Goal: Share content

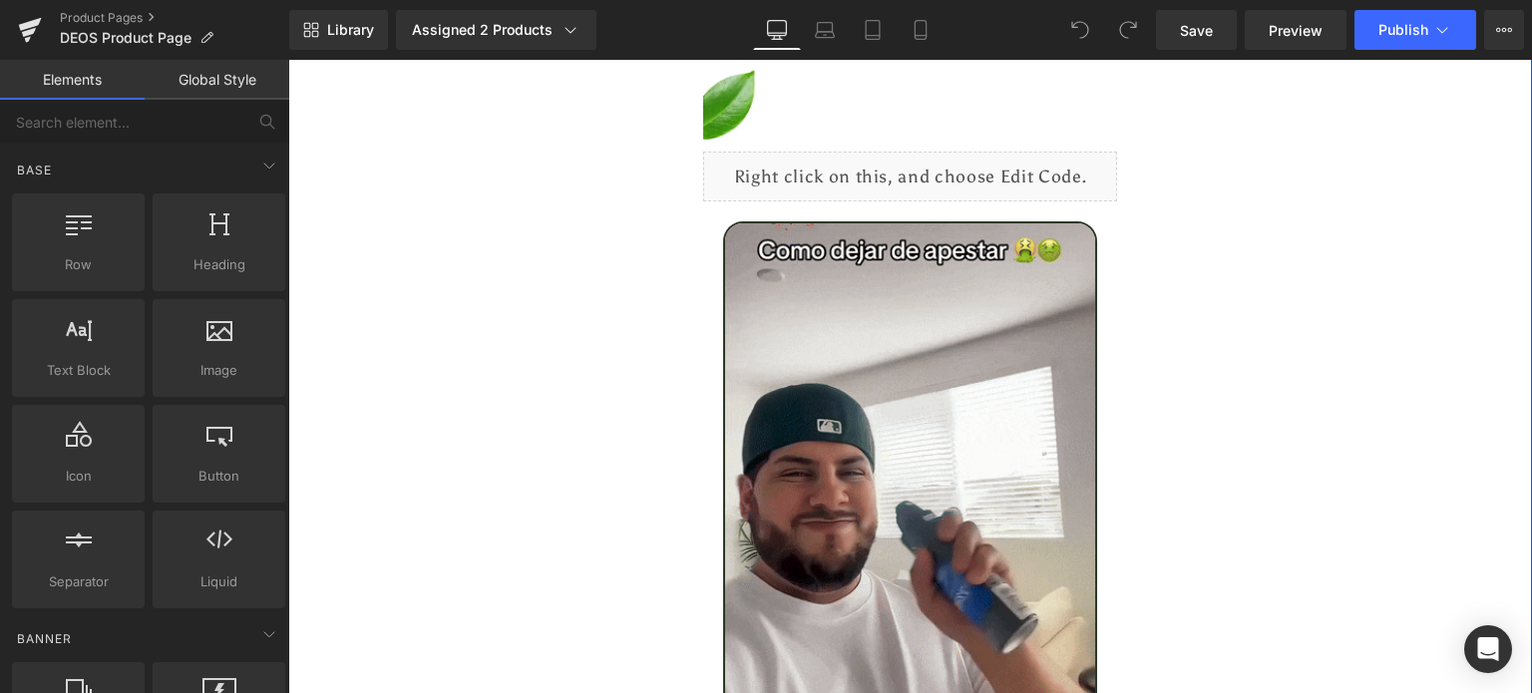
scroll to position [3125, 0]
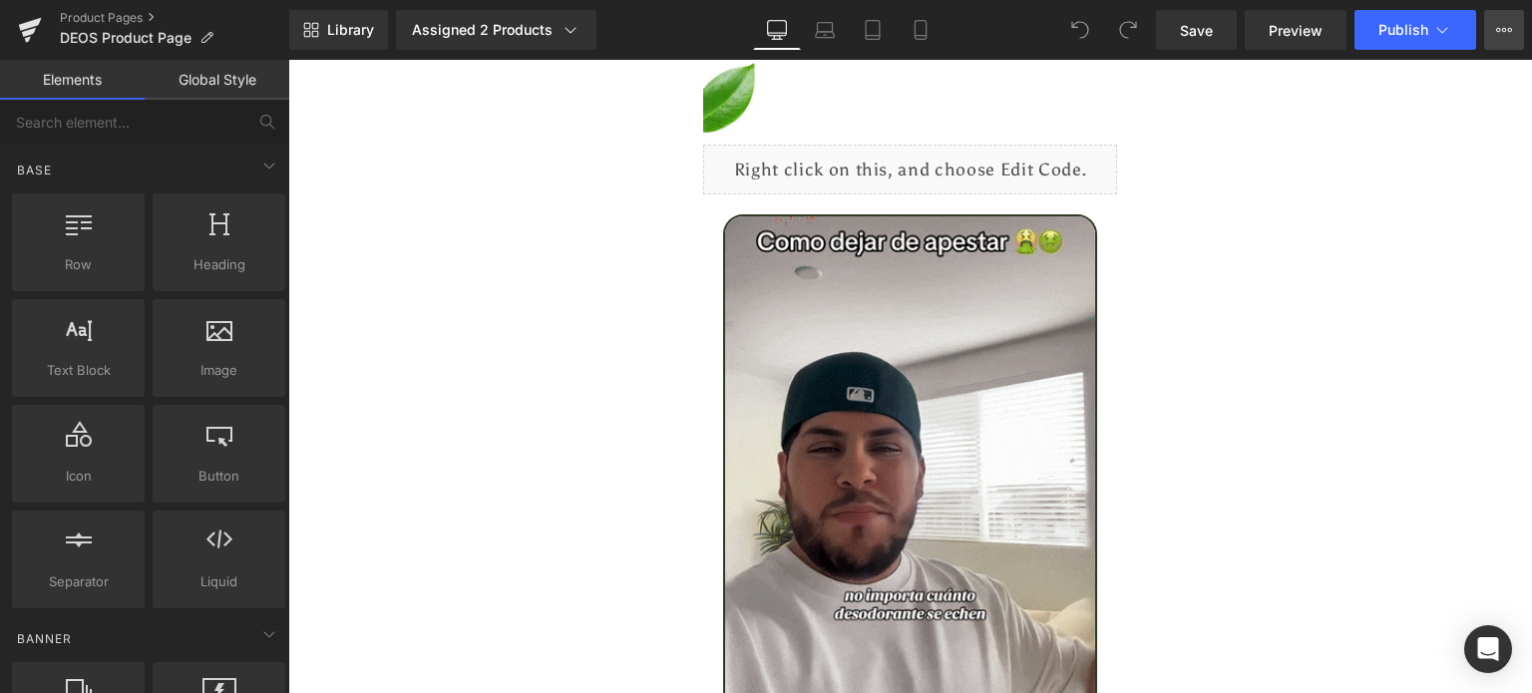
drag, startPoint x: 1220, startPoint y: 2, endPoint x: 1516, endPoint y: 32, distance: 297.7
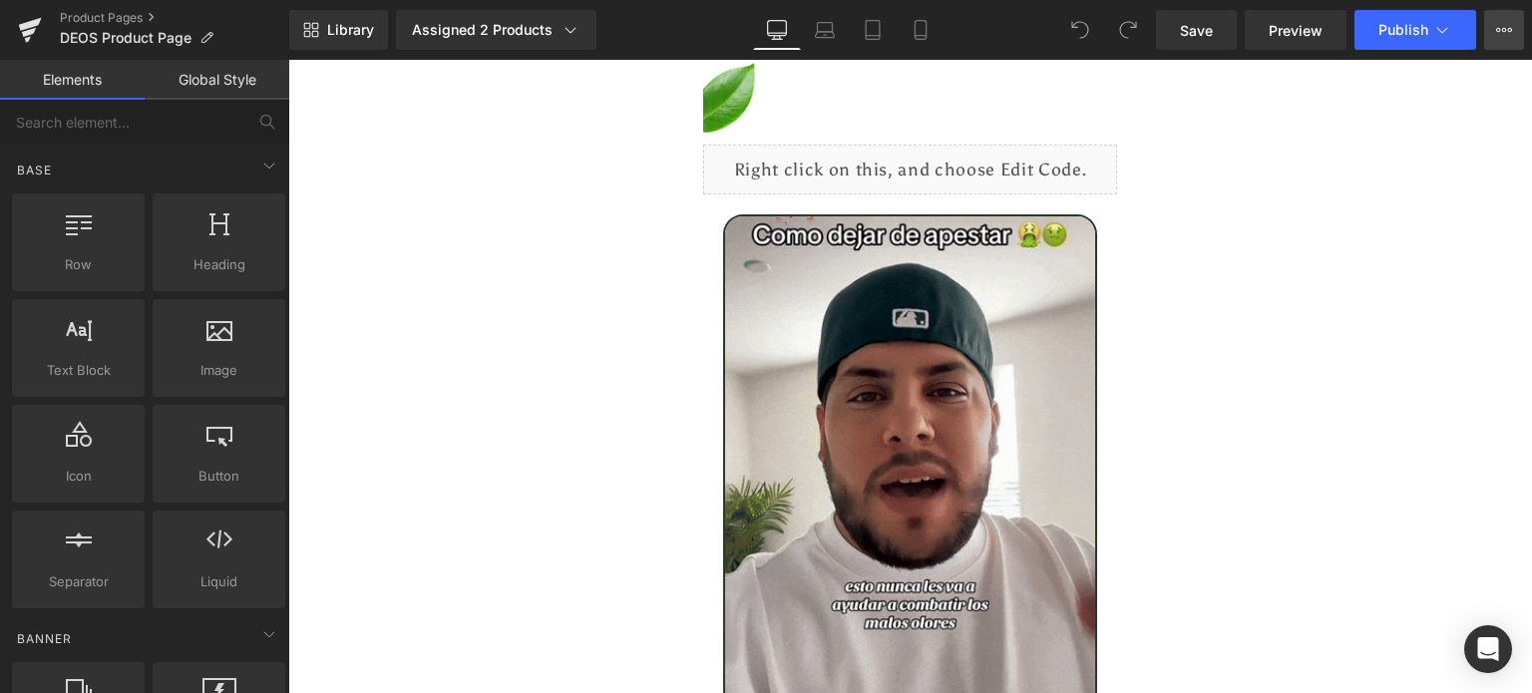
click at [1516, 32] on button "View Live Page View with current Template Save Template to Library Schedule Pub…" at bounding box center [1504, 30] width 40 height 40
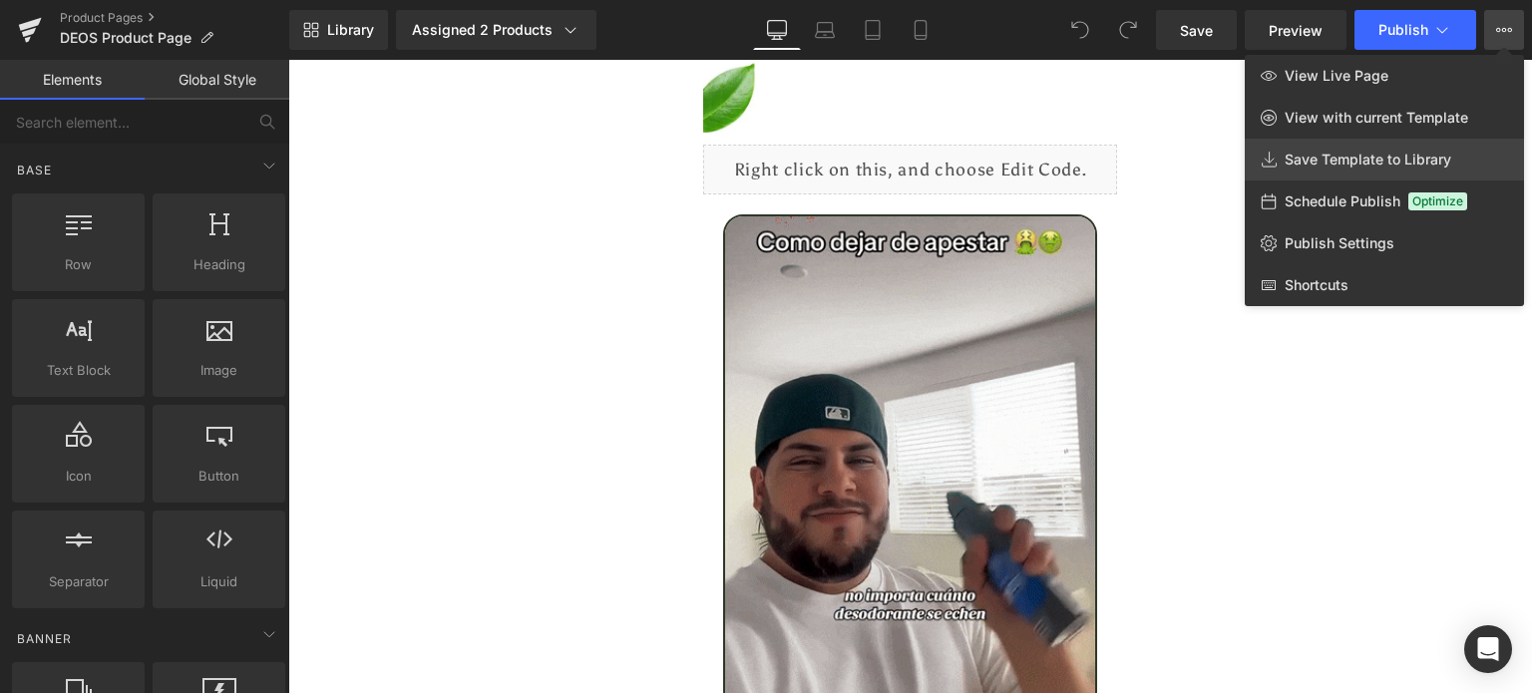
click at [1351, 162] on span "Save Template to Library" at bounding box center [1368, 160] width 167 height 18
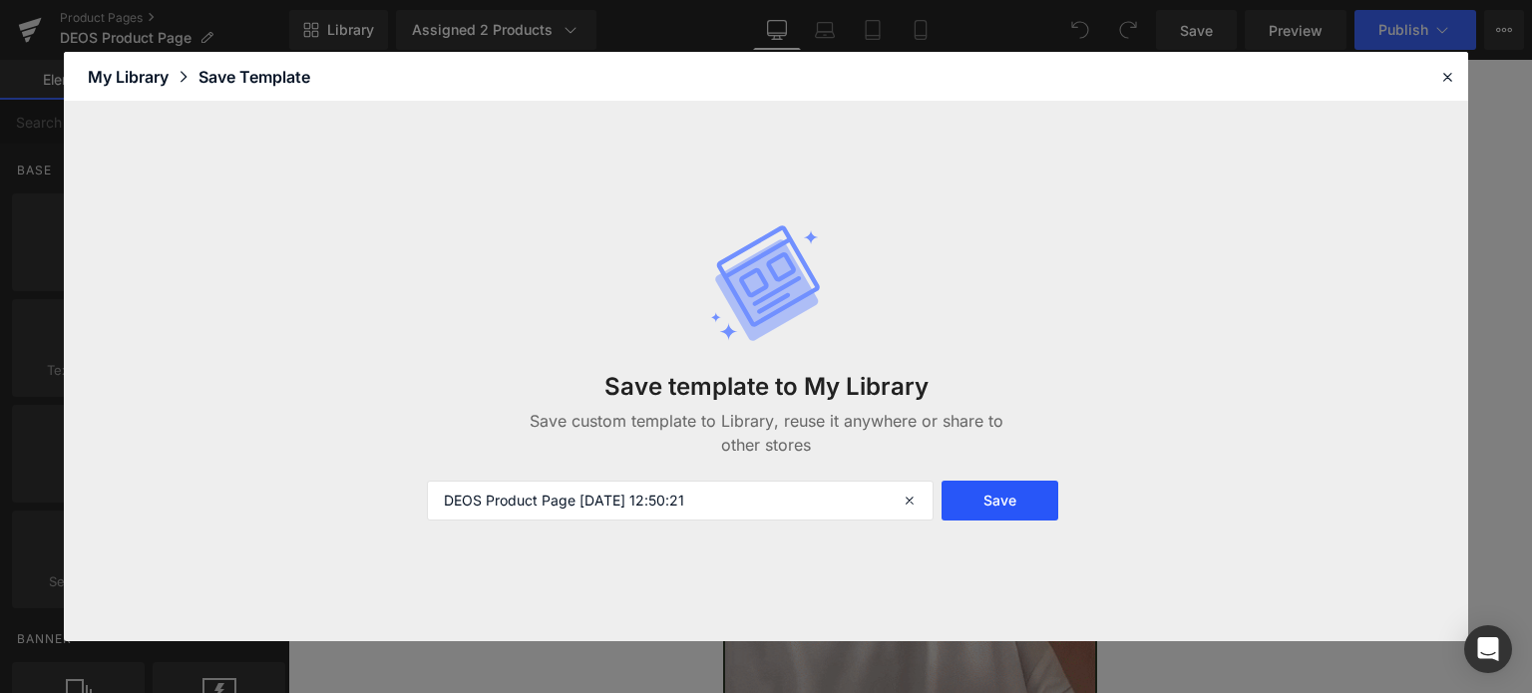
click at [983, 499] on button "Save" at bounding box center [1000, 501] width 117 height 40
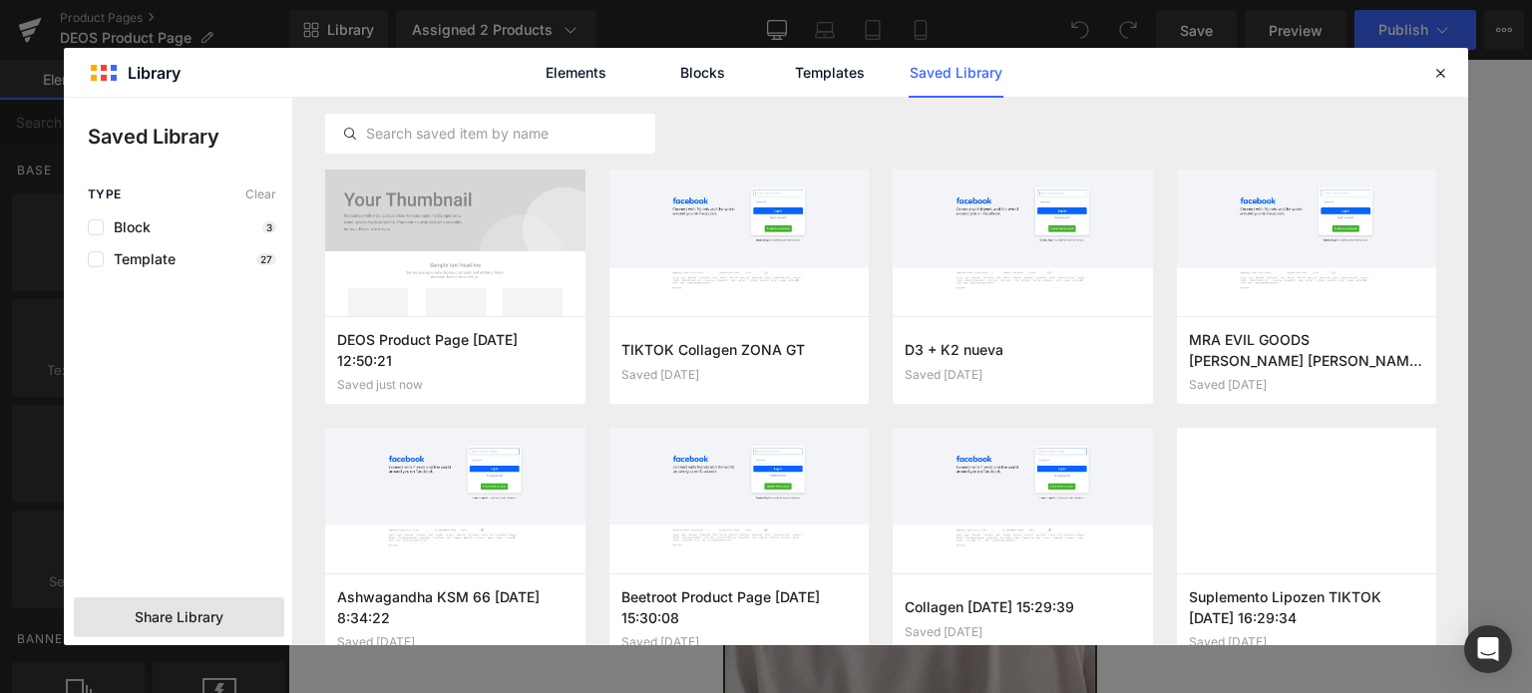
click at [172, 634] on div "Share Library" at bounding box center [179, 617] width 210 height 40
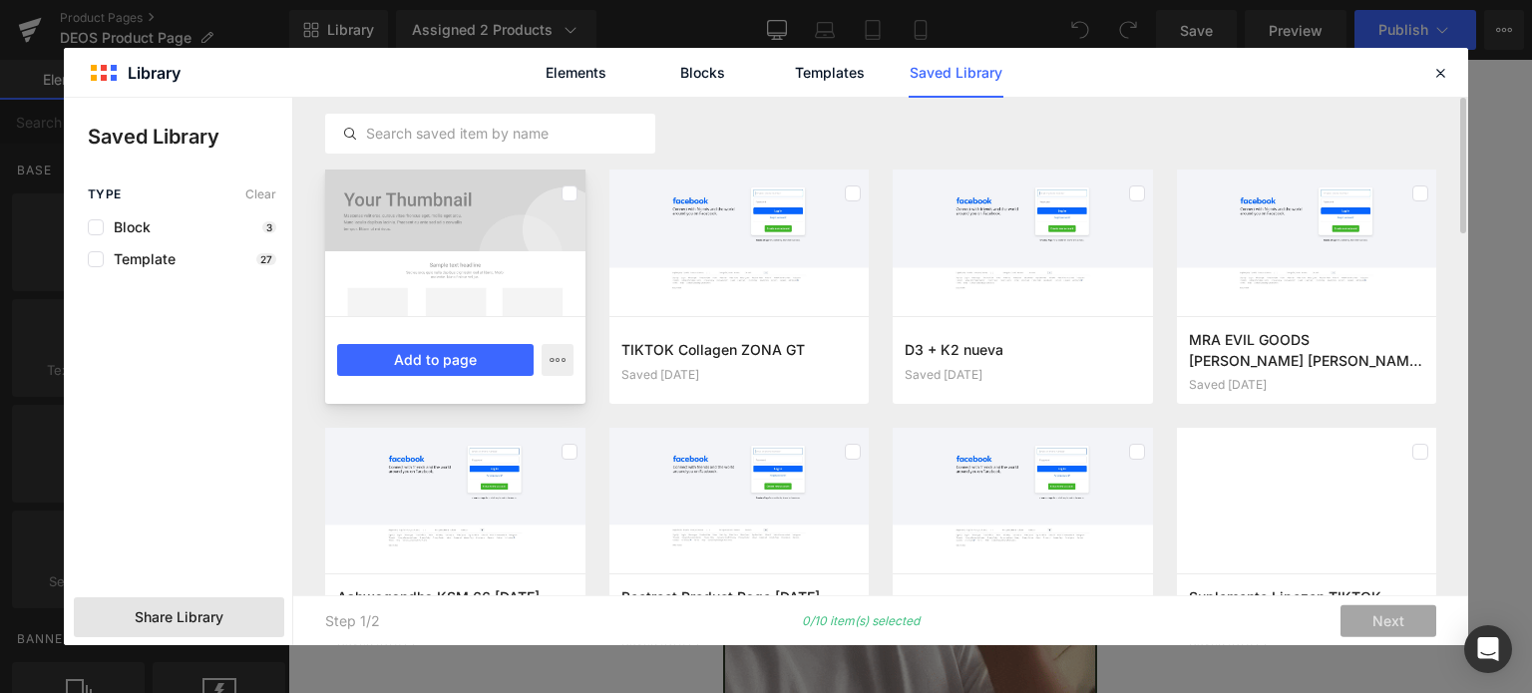
click at [517, 198] on div at bounding box center [455, 243] width 260 height 147
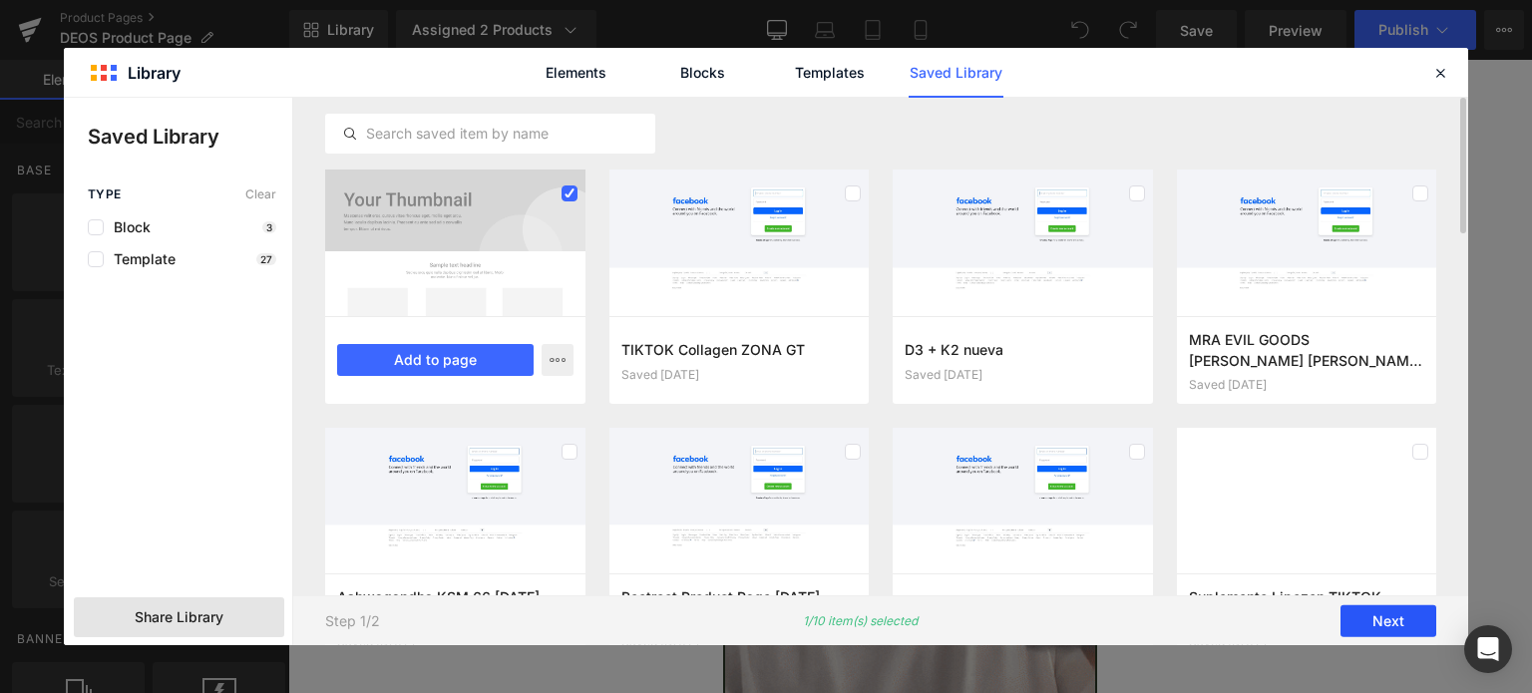
click at [1385, 607] on button "Next" at bounding box center [1388, 621] width 96 height 32
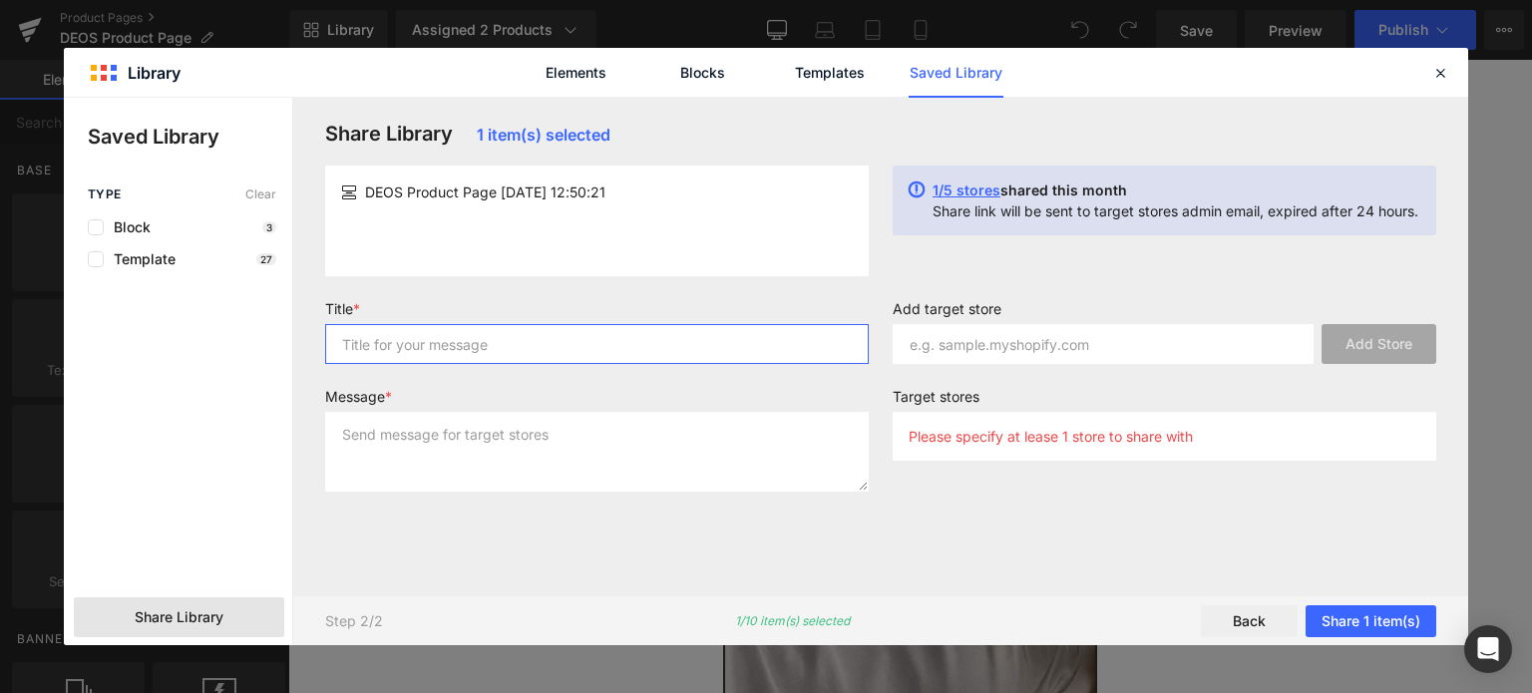
click at [435, 349] on input "text" at bounding box center [597, 344] width 544 height 40
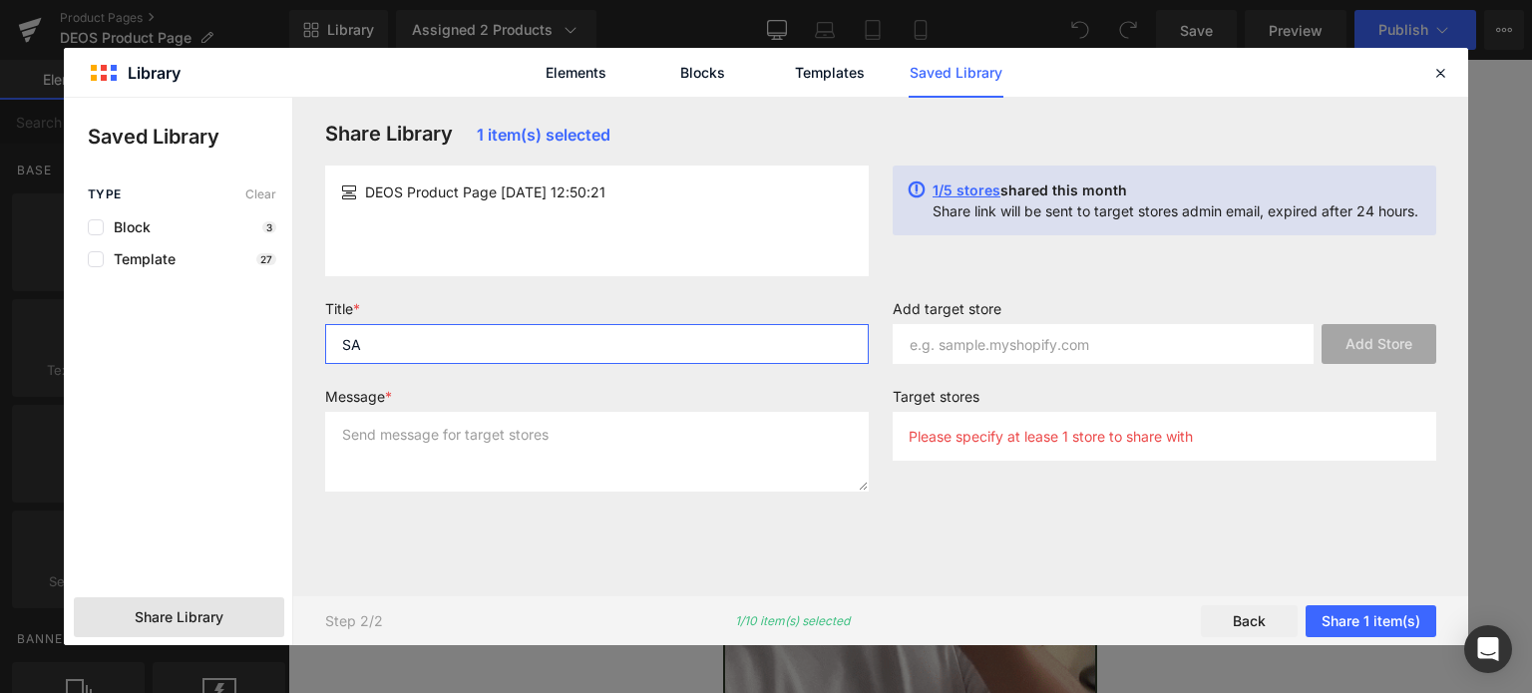
type input "SA"
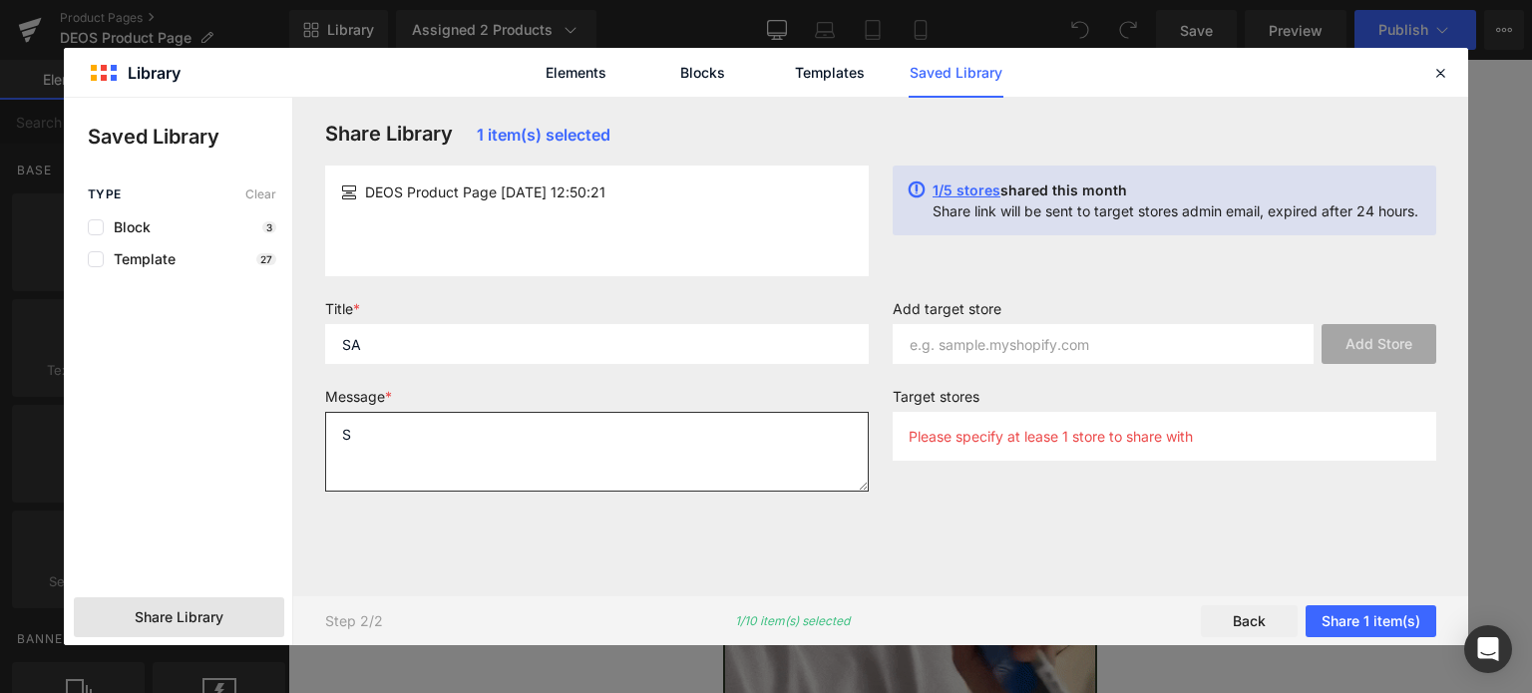
click at [506, 454] on textarea "S" at bounding box center [597, 452] width 544 height 80
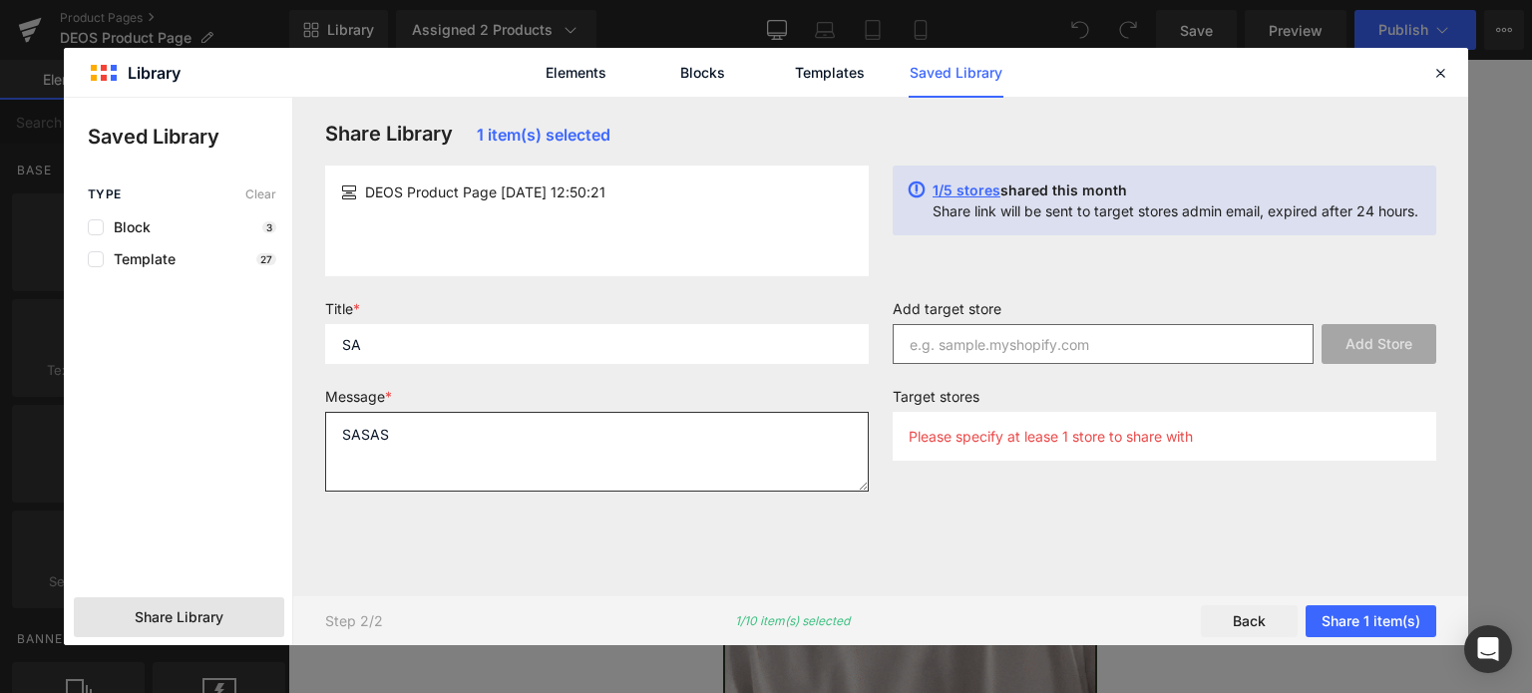
type textarea "SASAS"
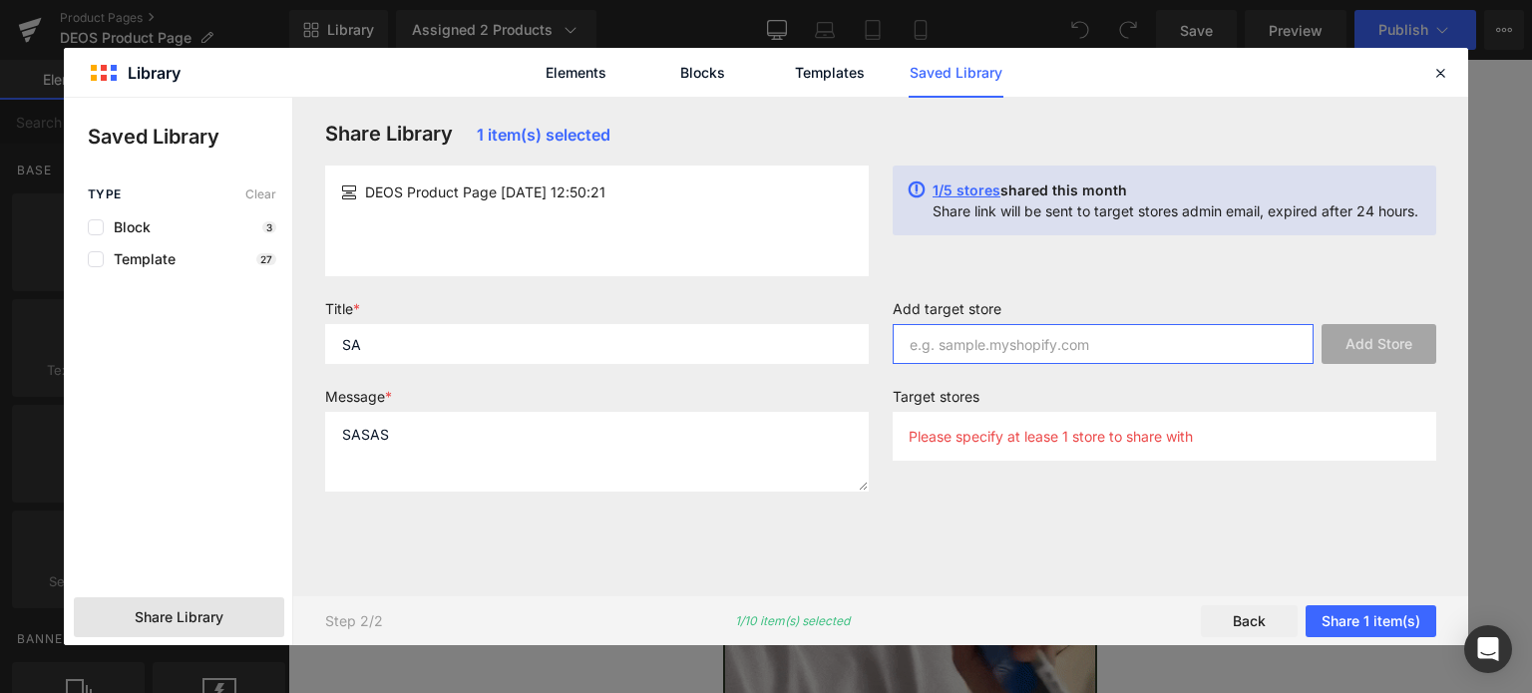
click at [973, 349] on input "text" at bounding box center [1103, 344] width 421 height 40
paste input "[DOMAIN_NAME]"
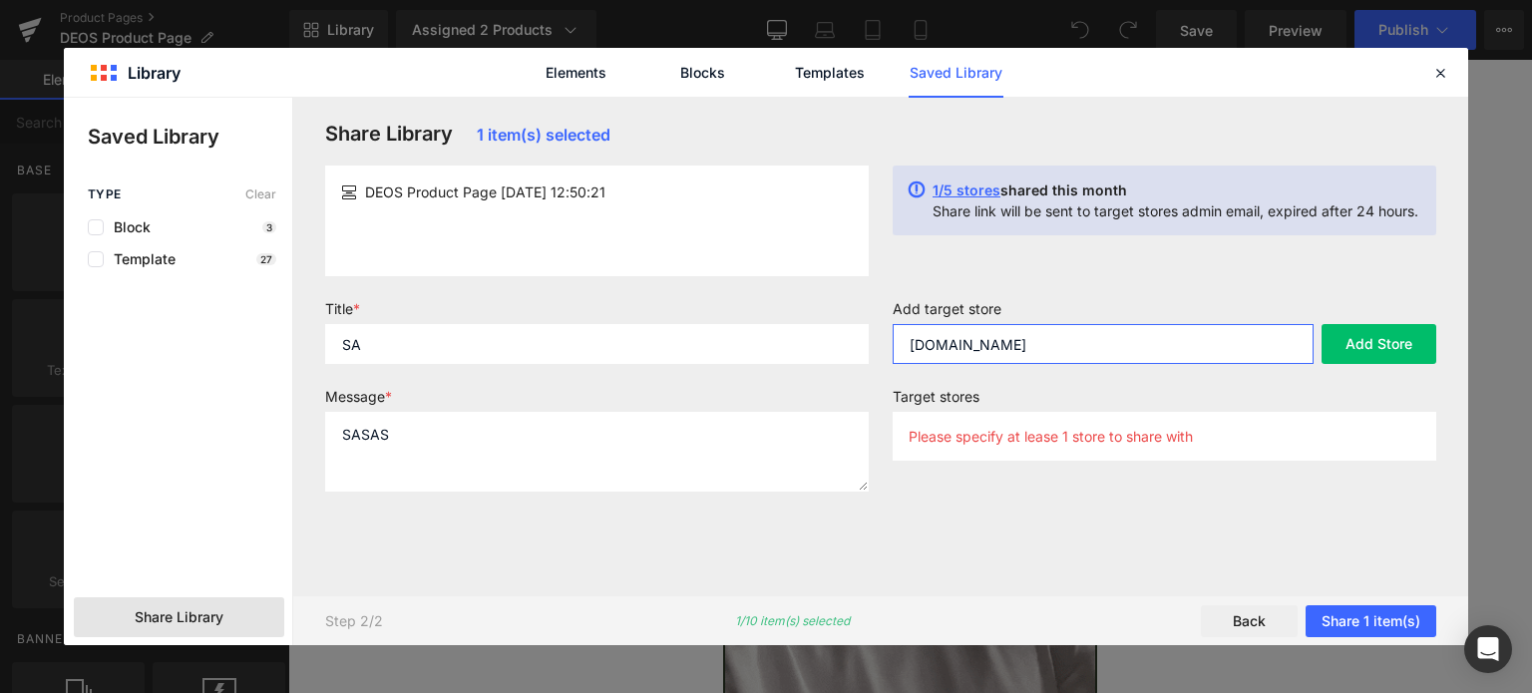
type input "[DOMAIN_NAME]"
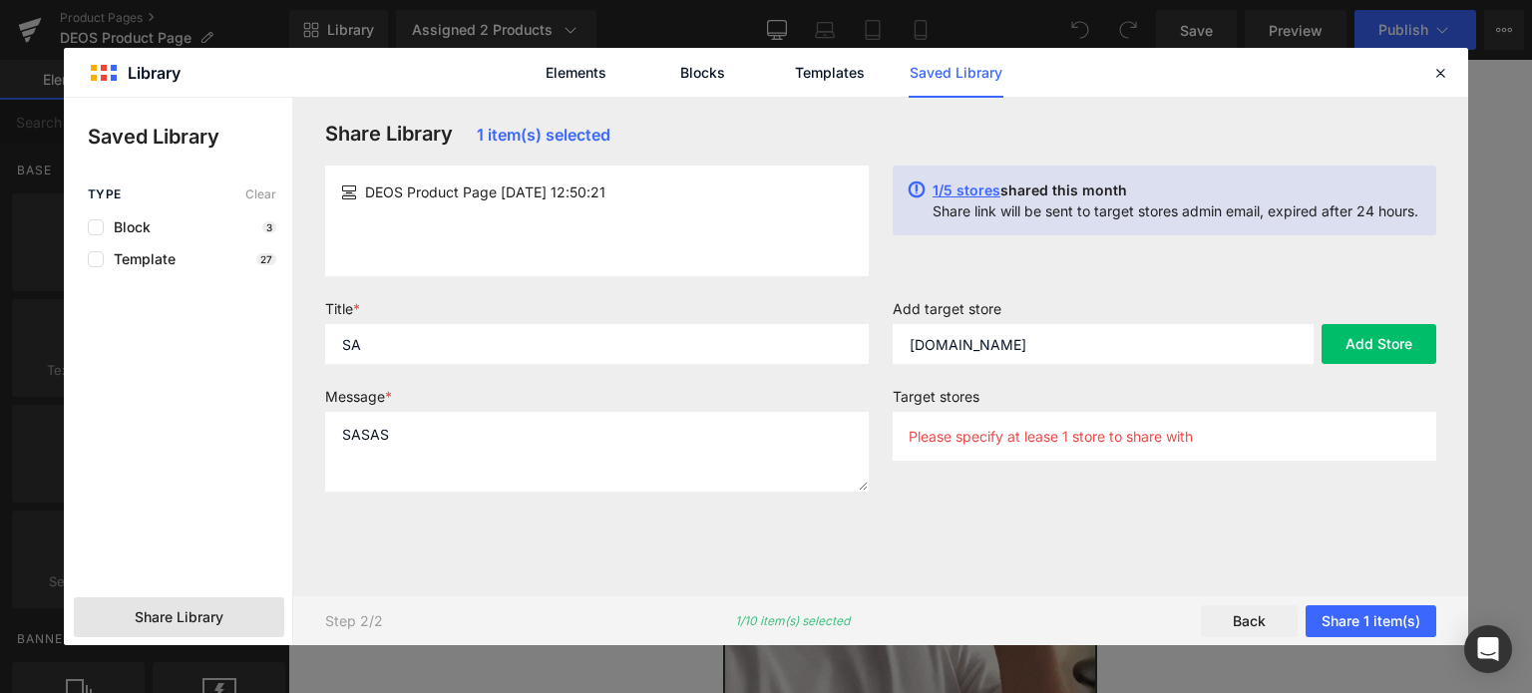
click at [1110, 439] on p "Please specify at lease 1 store to share with" at bounding box center [1051, 436] width 284 height 17
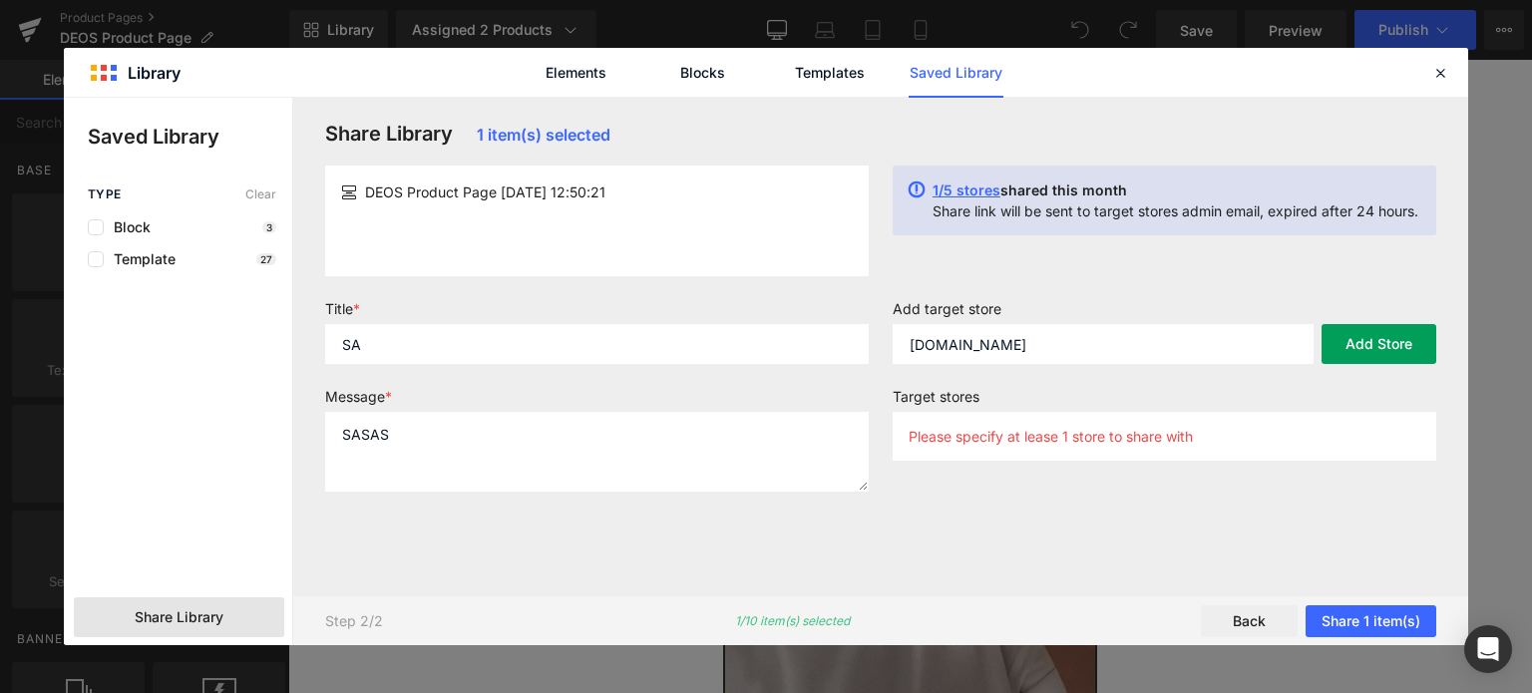
click at [1360, 330] on button "Add Store" at bounding box center [1379, 344] width 115 height 40
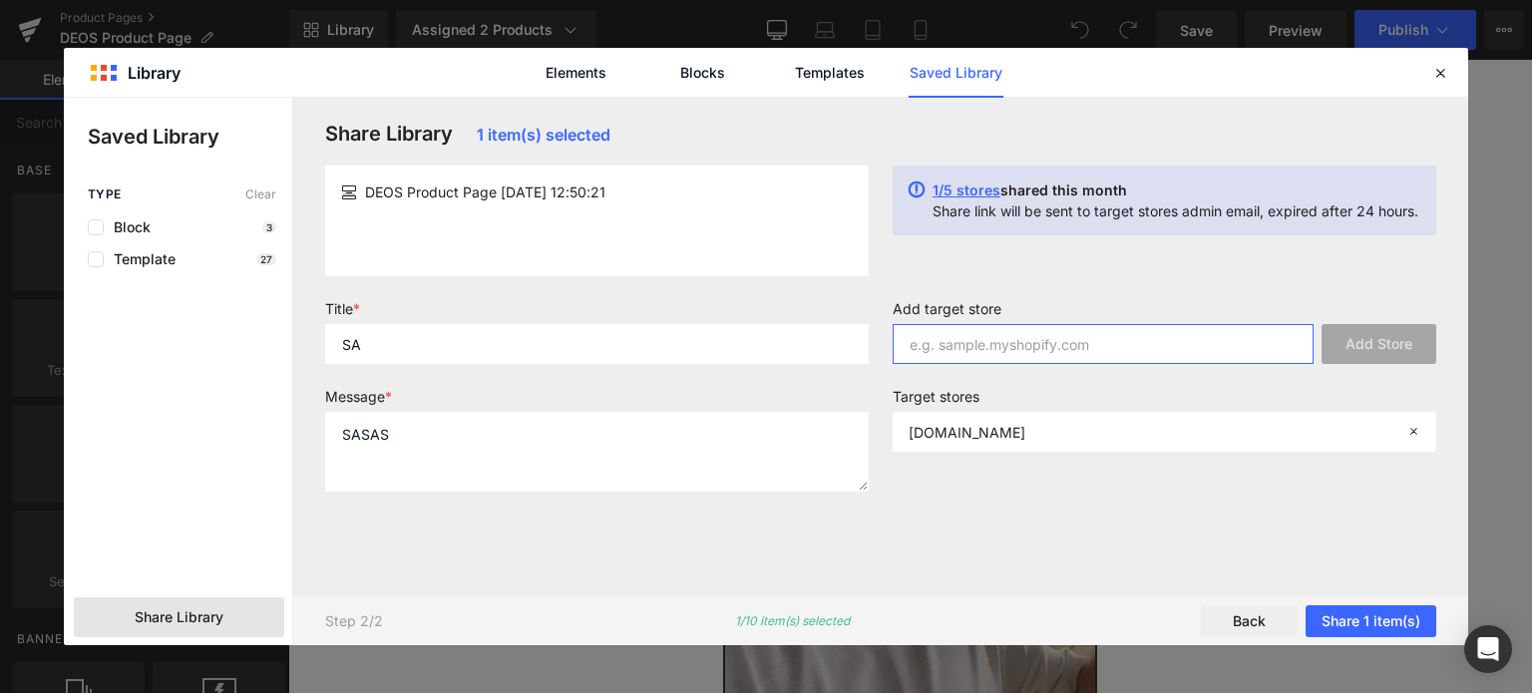
click at [1049, 350] on input "text" at bounding box center [1103, 344] width 421 height 40
paste input "[DOMAIN_NAME]"
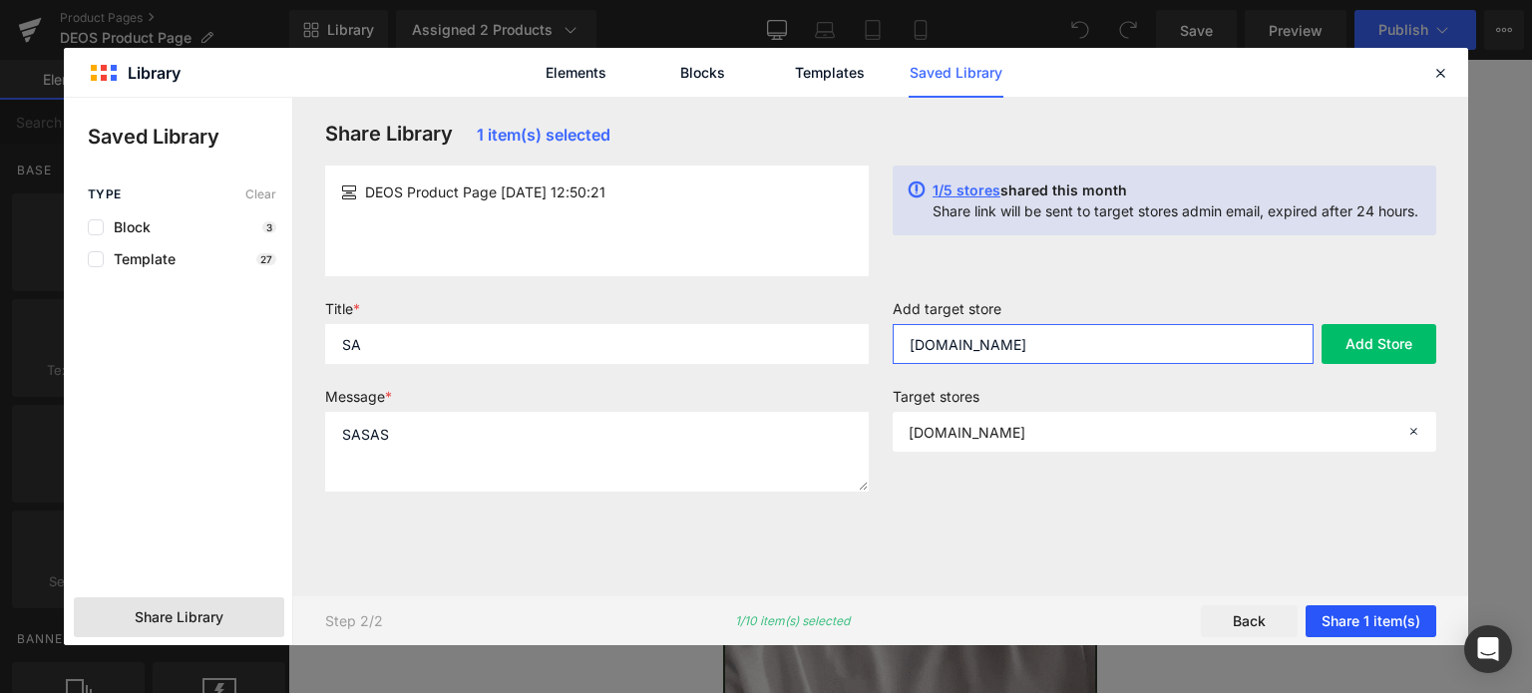
type input "[DOMAIN_NAME]"
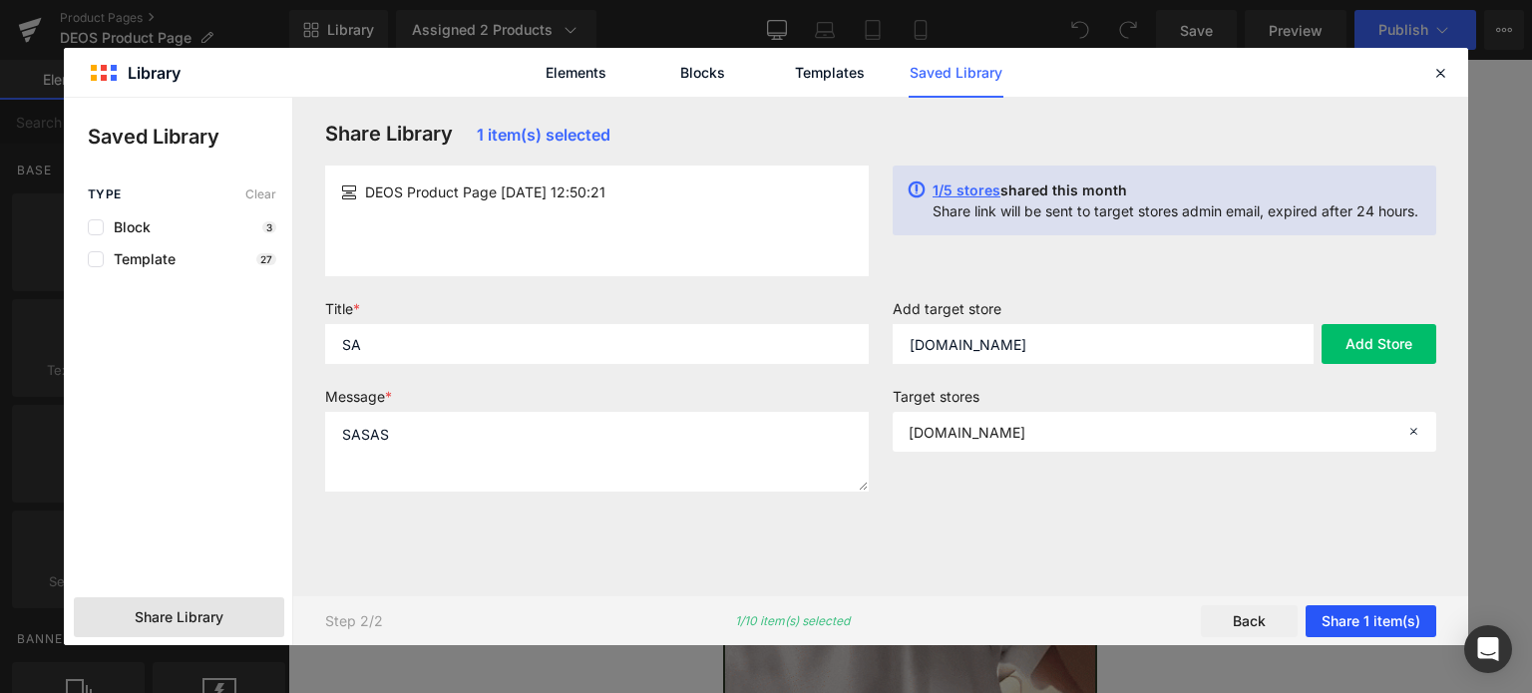
click at [1376, 630] on button "Share 1 item(s)" at bounding box center [1371, 621] width 131 height 32
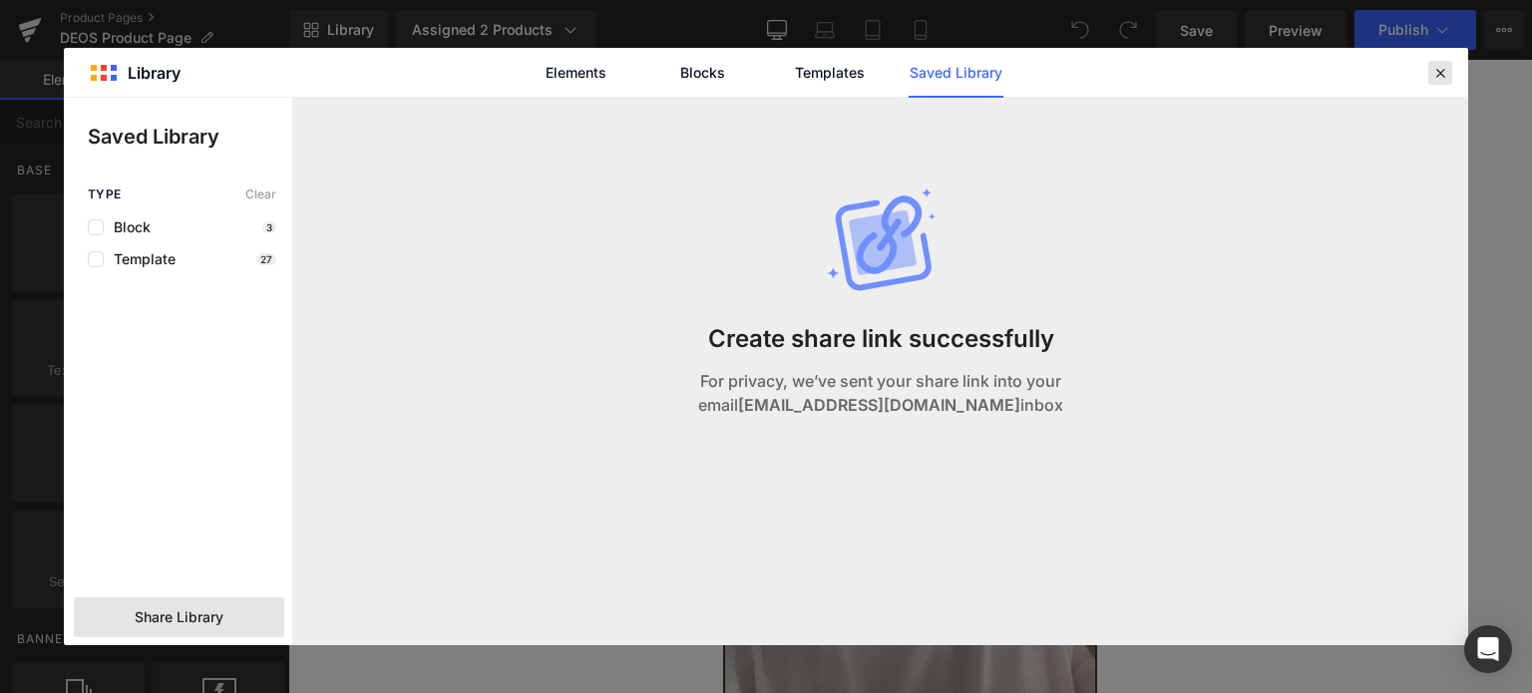
click at [1442, 82] on div at bounding box center [1440, 73] width 24 height 24
